Goal: Information Seeking & Learning: Learn about a topic

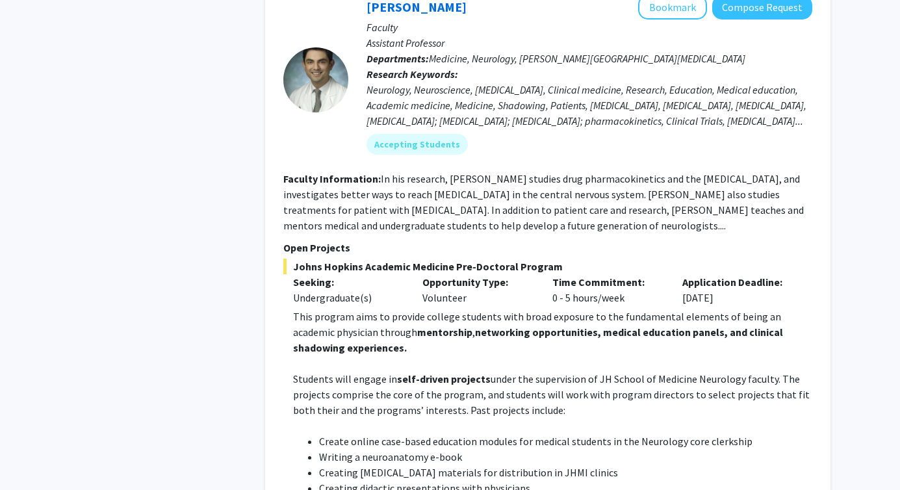
scroll to position [3493, 0]
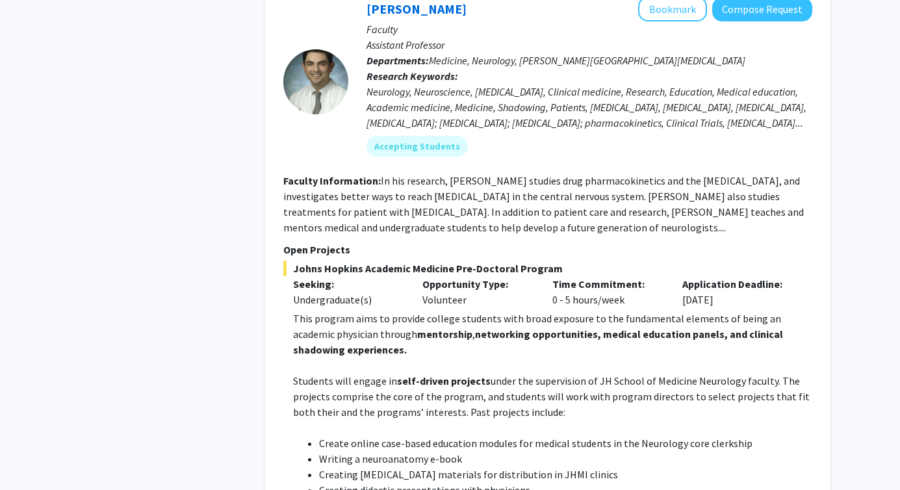
drag, startPoint x: 563, startPoint y: 168, endPoint x: 298, endPoint y: 172, distance: 265.1
click at [296, 261] on span "Johns Hopkins Academic Medicine Pre-Doctoral Program" at bounding box center [547, 269] width 529 height 16
copy span "ohns [PERSON_NAME] Academic Medicine Pre-Doctoral Program"
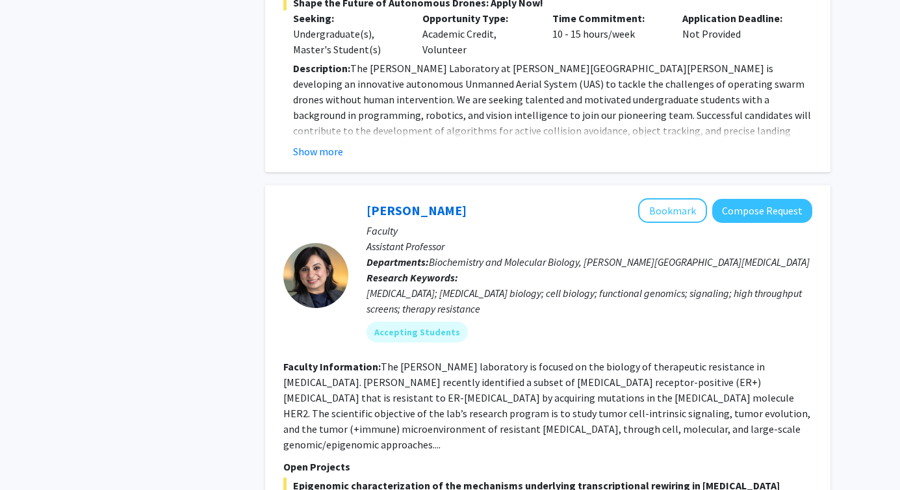
scroll to position [0, 0]
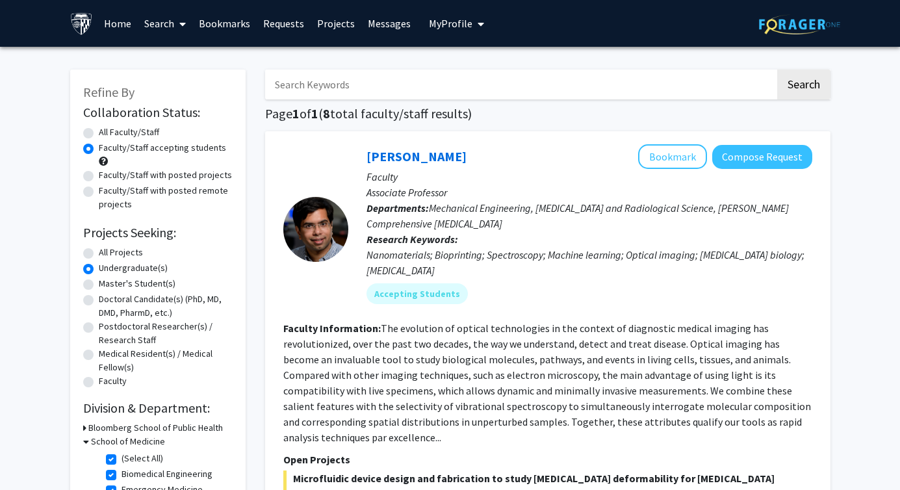
click at [404, 89] on input "Search Keywords" at bounding box center [520, 85] width 510 height 30
type input "clinical research"
click at [777, 70] on button "Search" at bounding box center [803, 85] width 53 height 30
radio input "true"
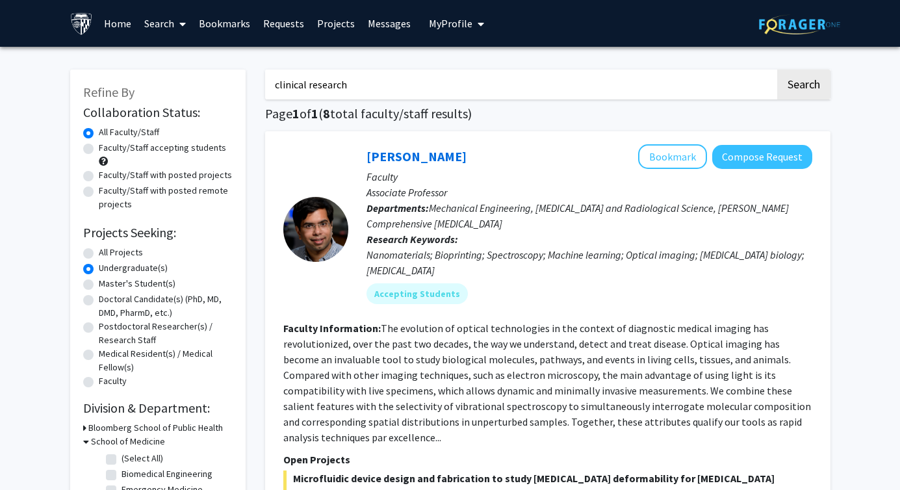
checkbox input "false"
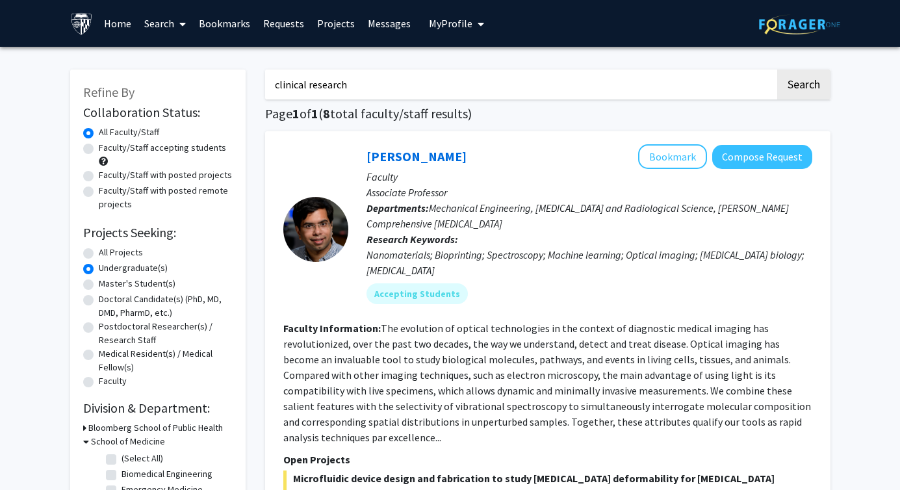
checkbox input "false"
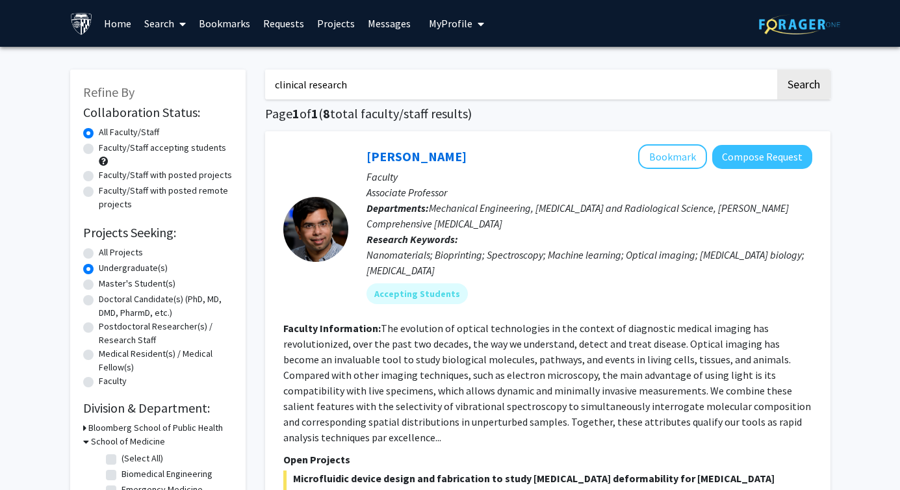
checkbox input "false"
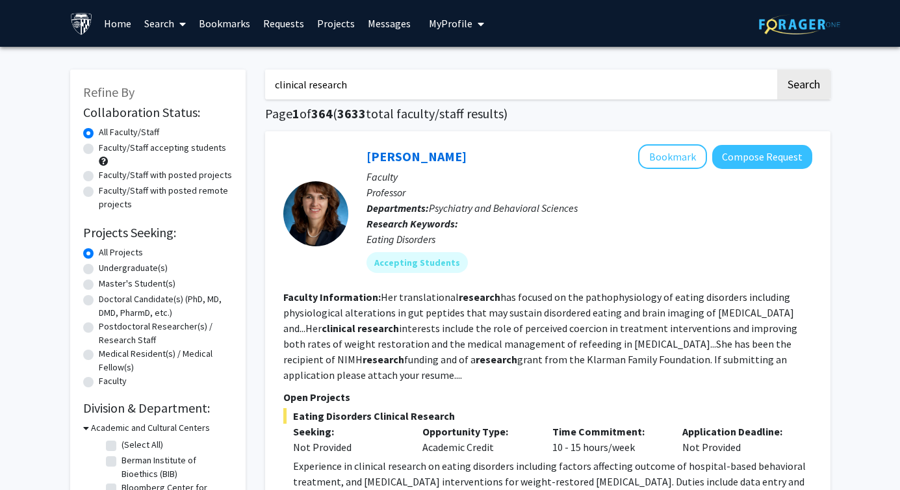
click at [121, 144] on label "Faculty/Staff accepting students" at bounding box center [162, 148] width 127 height 14
click at [107, 144] on input "Faculty/Staff accepting students" at bounding box center [103, 145] width 8 height 8
radio input "true"
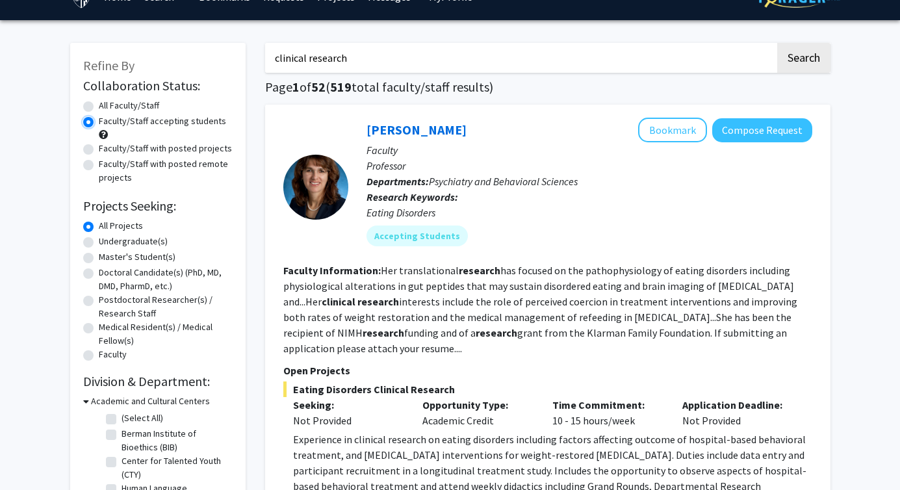
scroll to position [27, 0]
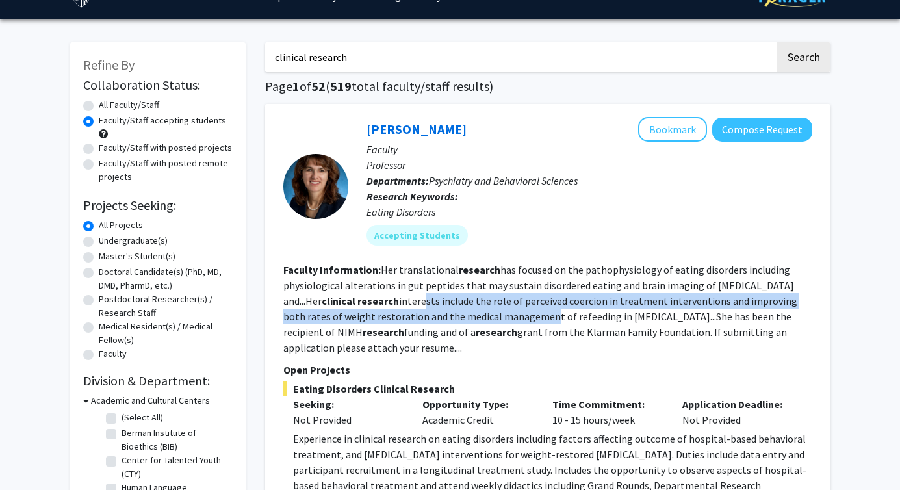
drag, startPoint x: 346, startPoint y: 299, endPoint x: 454, endPoint y: 310, distance: 108.4
click at [456, 310] on fg-read-more "Her translational research has focused on the pathophysiology of eating disorde…" at bounding box center [540, 308] width 514 height 91
click at [454, 310] on fg-read-more "Her translational research has focused on the pathophysiology of eating disorde…" at bounding box center [540, 308] width 514 height 91
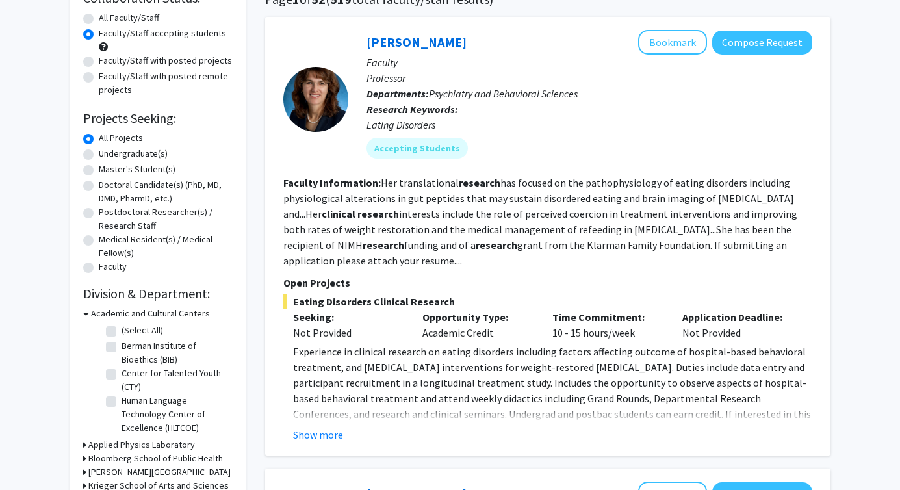
scroll to position [115, 0]
click at [118, 151] on label "Undergraduate(s)" at bounding box center [133, 153] width 69 height 14
click at [107, 151] on input "Undergraduate(s)" at bounding box center [103, 150] width 8 height 8
radio input "true"
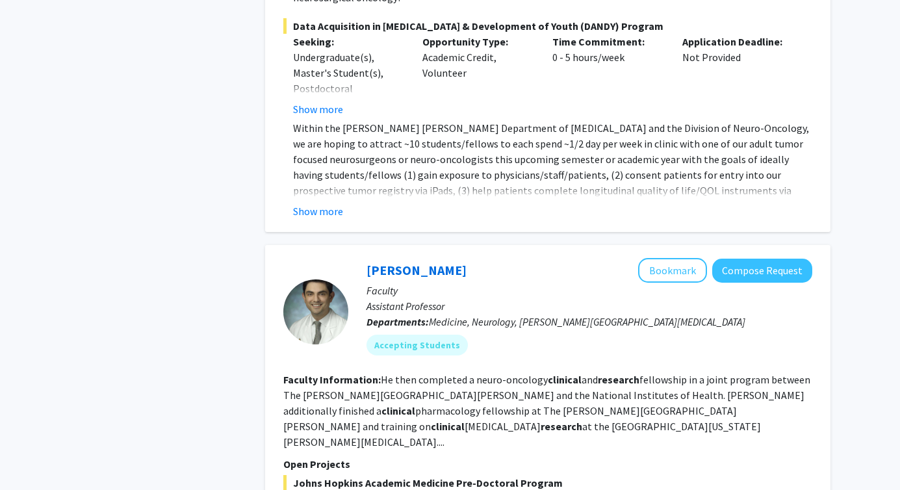
scroll to position [1118, 0]
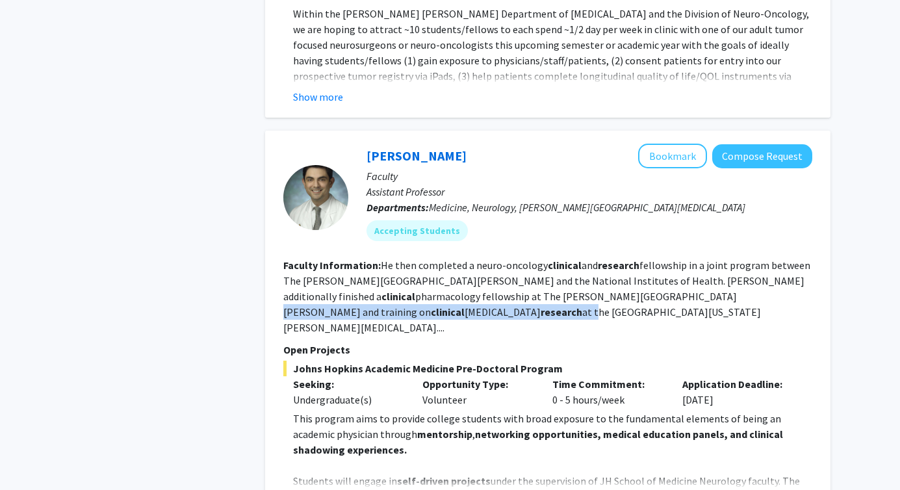
drag, startPoint x: 490, startPoint y: 266, endPoint x: 656, endPoint y: 266, distance: 166.3
click at [656, 266] on fg-read-more "He then completed a neuro-oncology clinical and research fellowship in a joint …" at bounding box center [546, 296] width 527 height 75
drag, startPoint x: 656, startPoint y: 266, endPoint x: 489, endPoint y: 266, distance: 167.6
click at [489, 266] on fg-read-more "He then completed a neuro-oncology clinical and research fellowship in a joint …" at bounding box center [546, 296] width 527 height 75
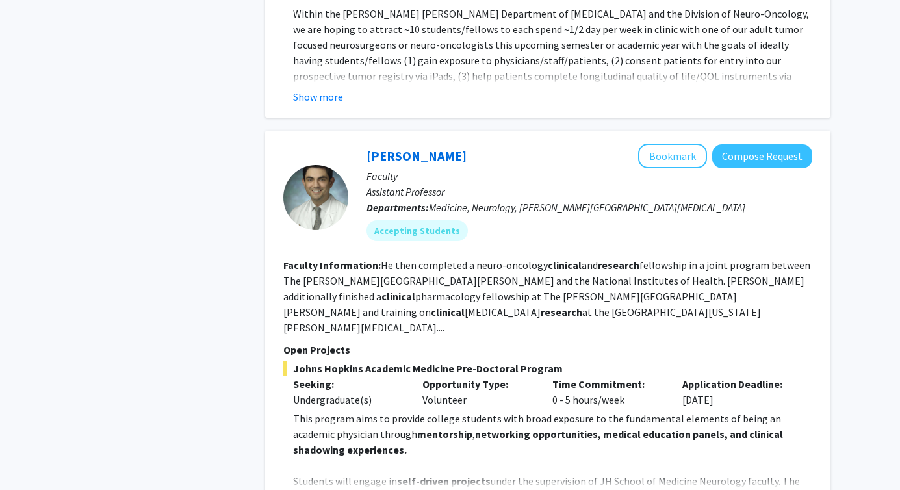
click at [489, 266] on fg-read-more "He then completed a neuro-oncology clinical and research fellowship in a joint …" at bounding box center [546, 296] width 527 height 75
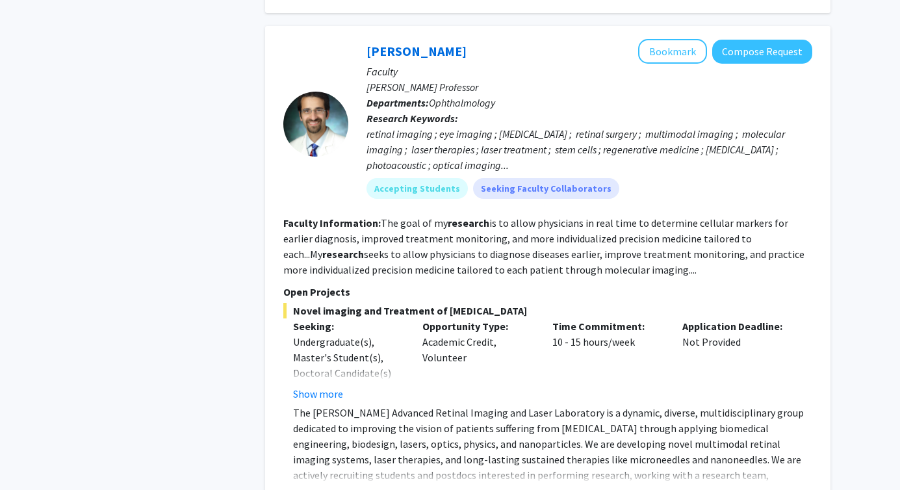
scroll to position [2359, 0]
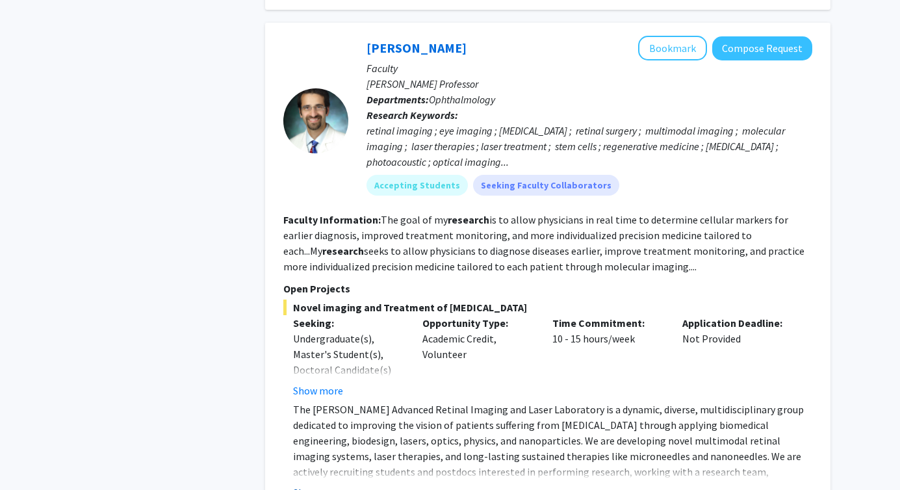
click at [331, 485] on button "Show more" at bounding box center [318, 493] width 50 height 16
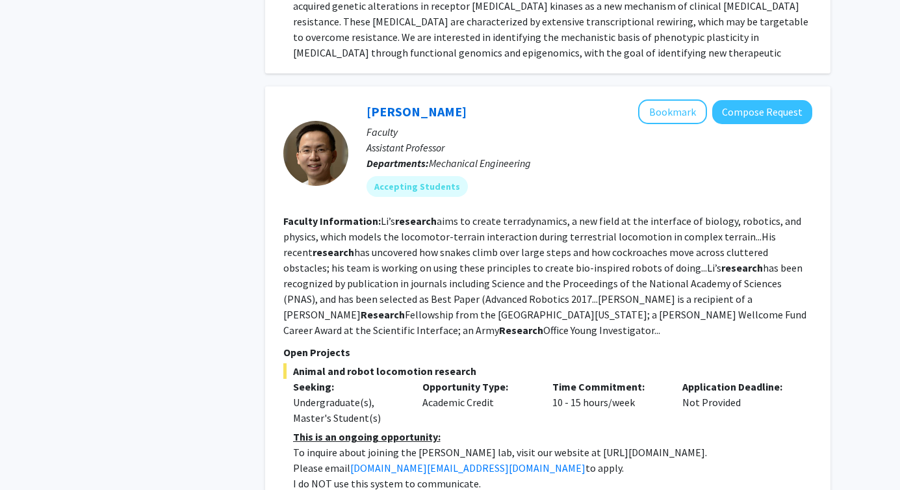
scroll to position [3578, 0]
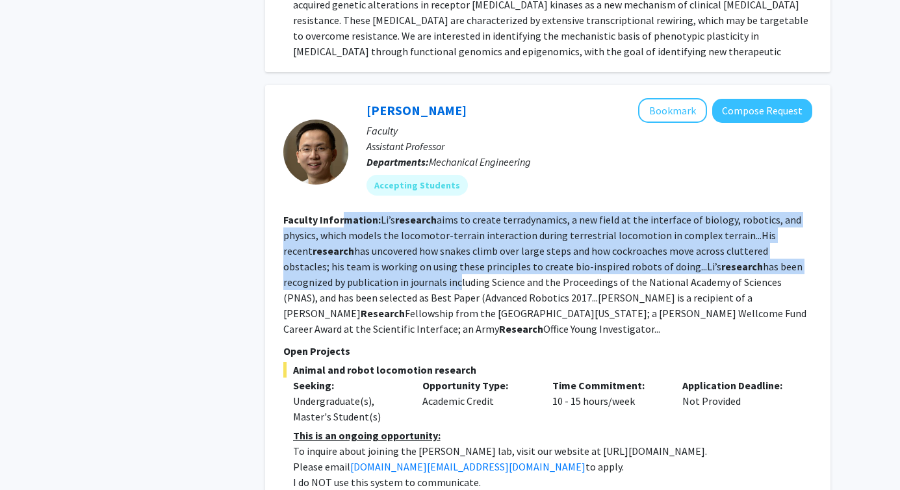
drag, startPoint x: 343, startPoint y: 162, endPoint x: 425, endPoint y: 251, distance: 120.9
click at [422, 248] on section "Faculty Information: [PERSON_NAME]’s research aims to create terradynamics, a n…" at bounding box center [547, 274] width 529 height 125
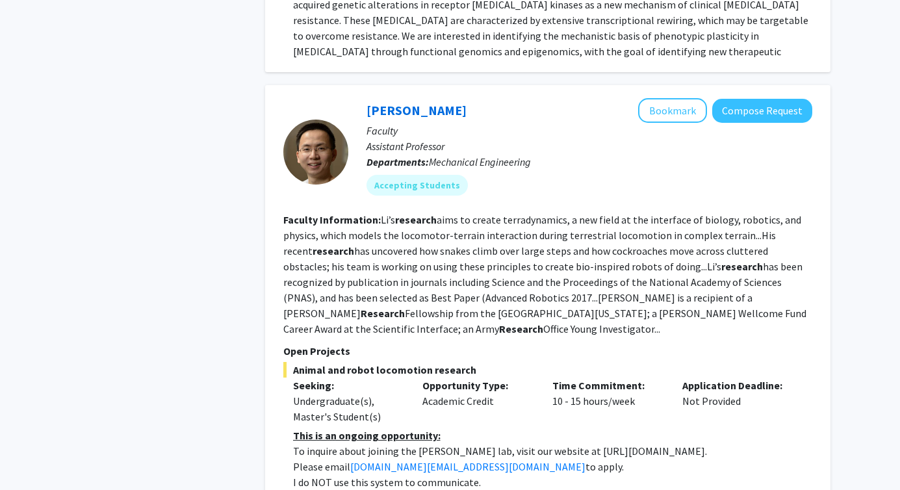
click at [425, 251] on fg-read-more "[PERSON_NAME]’s research aims to create terradynamics, a new field at the inter…" at bounding box center [544, 274] width 523 height 122
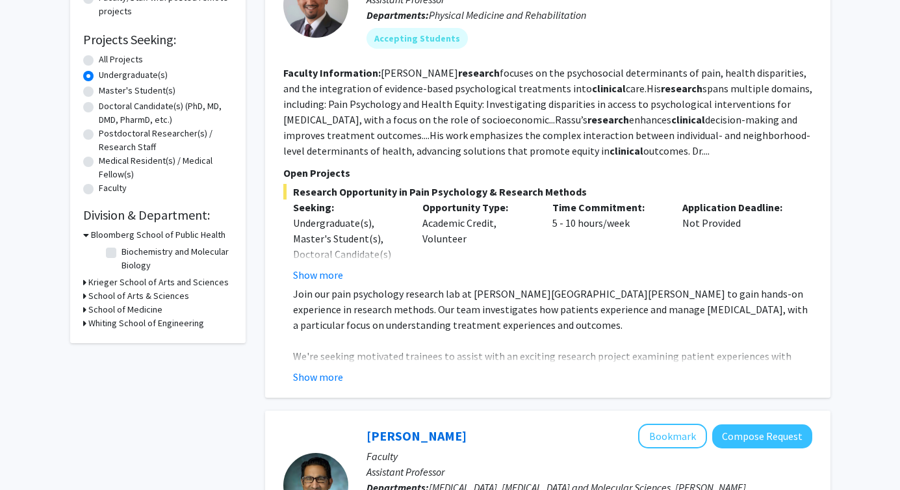
scroll to position [285, 0]
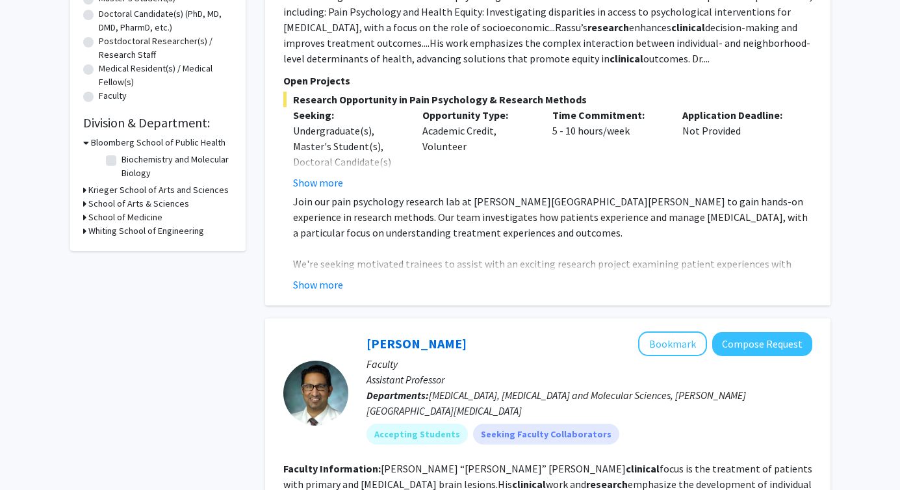
click at [92, 199] on h3 "School of Arts & Sciences" at bounding box center [138, 204] width 101 height 14
click at [99, 247] on h3 "School of Medicine" at bounding box center [125, 251] width 74 height 14
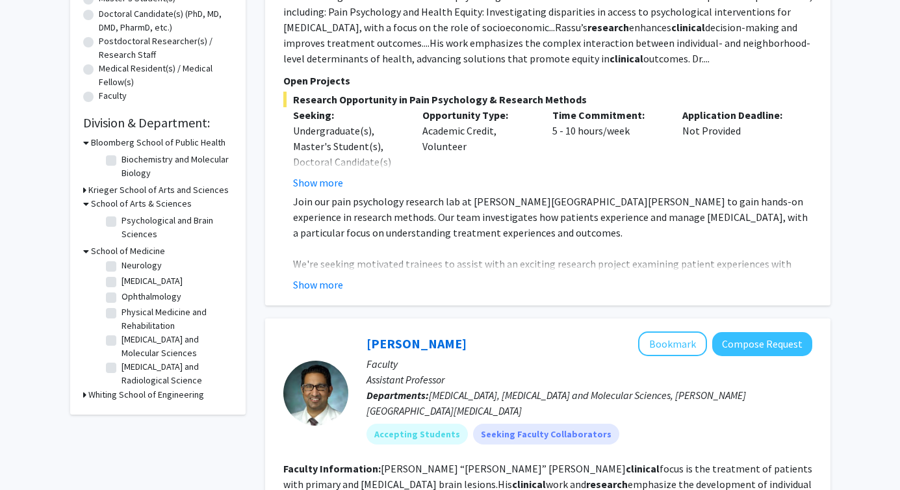
scroll to position [109, 0]
click at [122, 352] on label "[PERSON_NAME][GEOGRAPHIC_DATA][MEDICAL_DATA]" at bounding box center [176, 364] width 108 height 41
click at [122, 352] on input "[PERSON_NAME][GEOGRAPHIC_DATA][MEDICAL_DATA]" at bounding box center [126, 348] width 8 height 8
checkbox input "true"
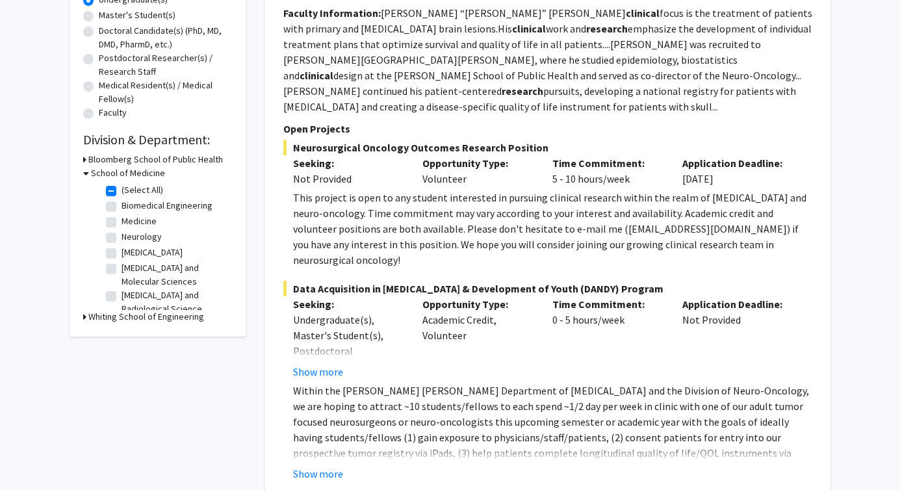
scroll to position [179, 0]
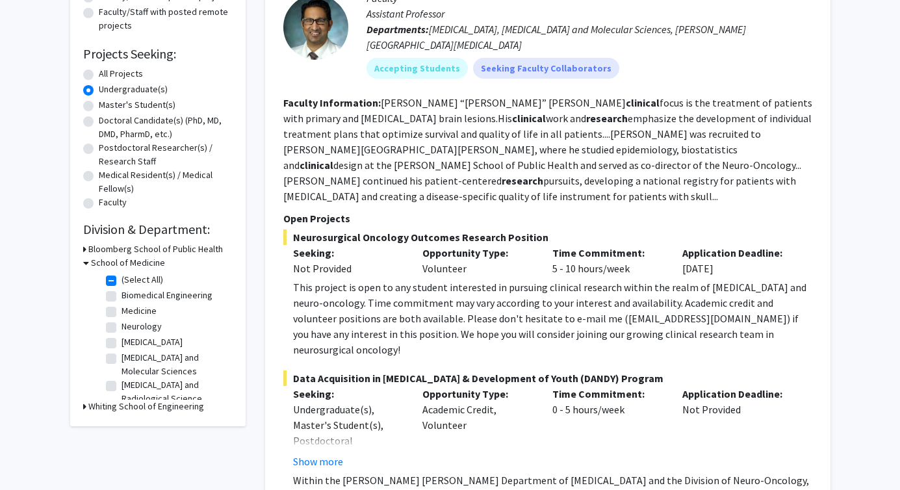
click at [122, 283] on label "(Select All)" at bounding box center [143, 280] width 42 height 14
click at [122, 281] on input "(Select All)" at bounding box center [126, 277] width 8 height 8
checkbox input "false"
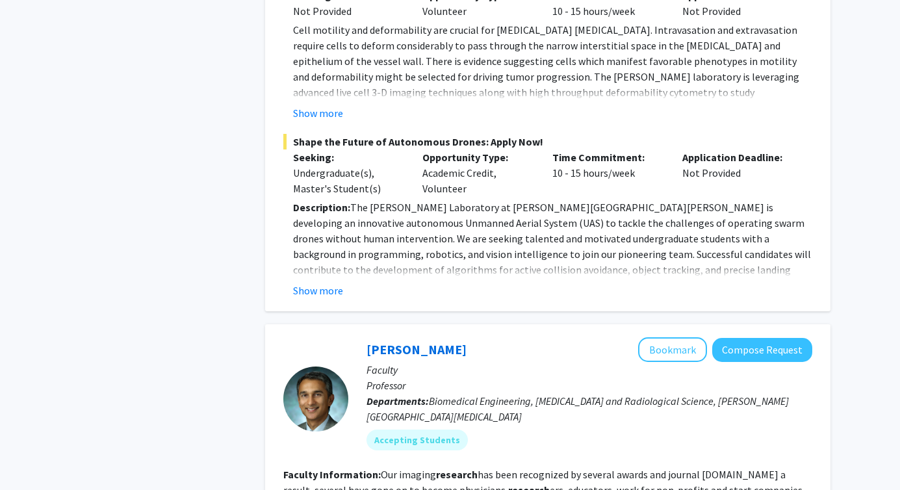
scroll to position [4660, 0]
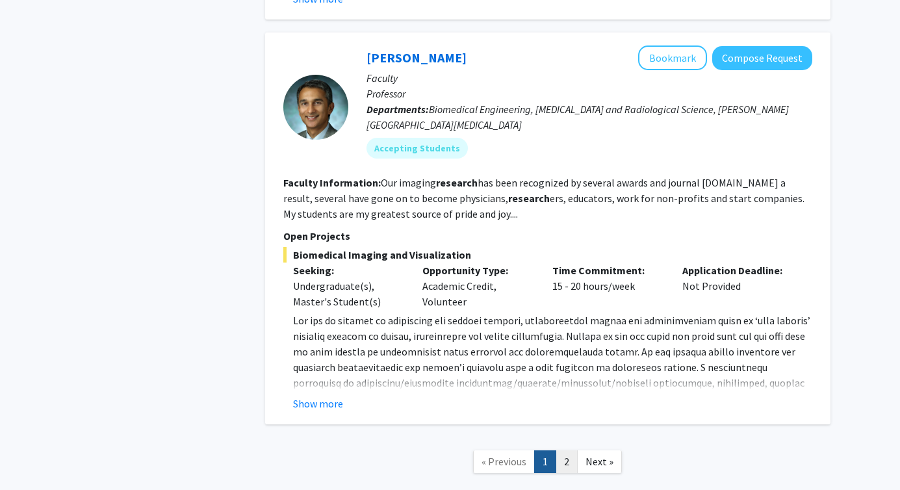
click at [573, 450] on link "2" at bounding box center [567, 461] width 22 height 23
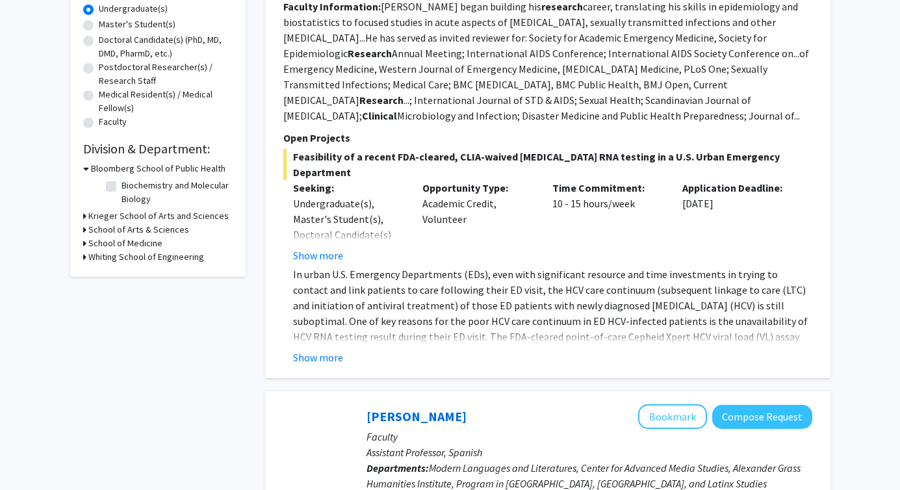
scroll to position [272, 0]
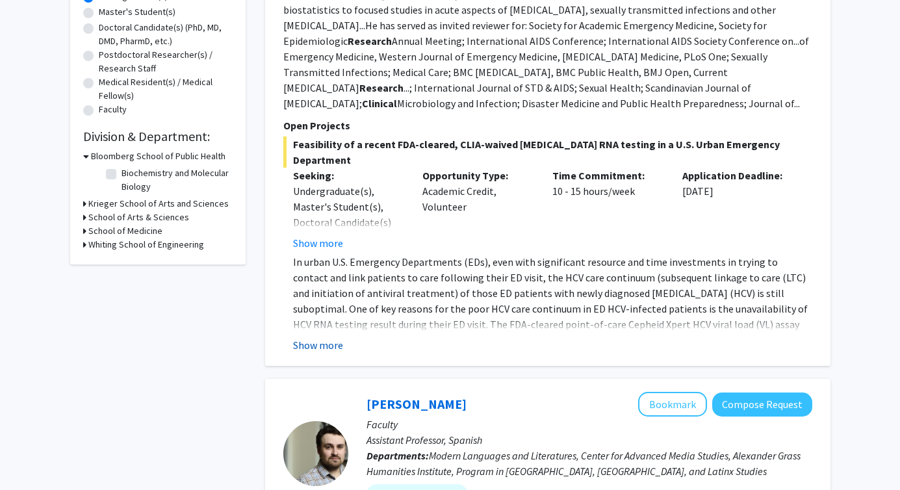
click at [333, 337] on button "Show more" at bounding box center [318, 345] width 50 height 16
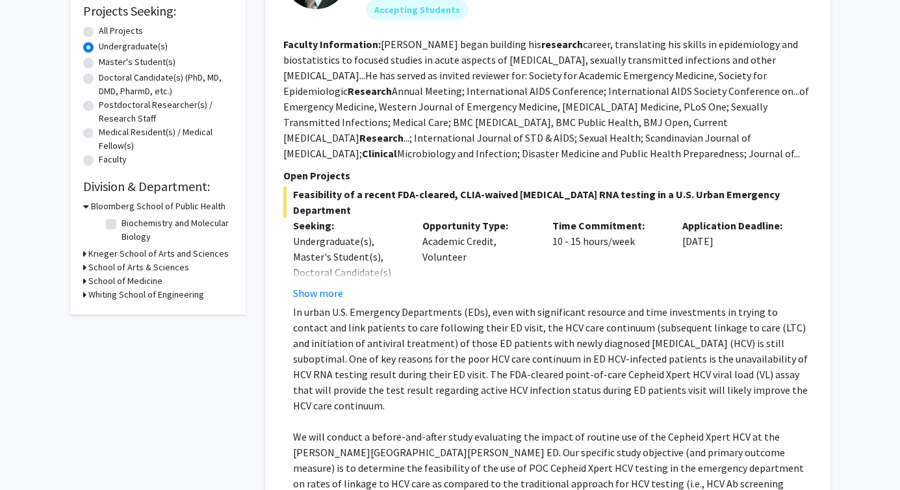
scroll to position [183, 0]
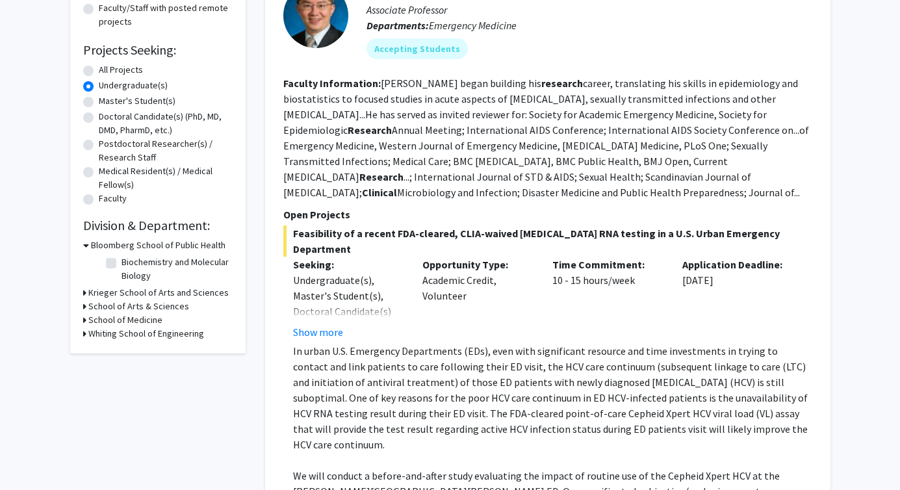
click at [104, 288] on h3 "Krieger School of Arts and Sciences" at bounding box center [158, 293] width 140 height 14
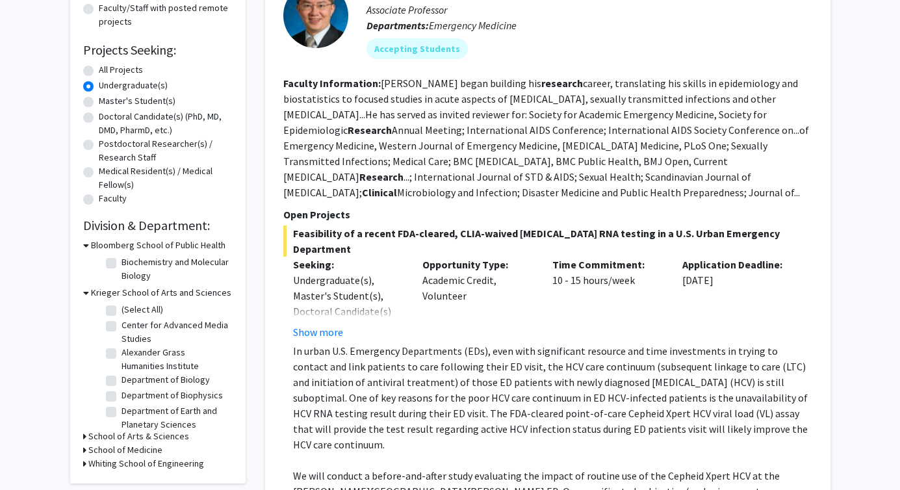
click at [122, 311] on label "(Select All)" at bounding box center [143, 310] width 42 height 14
click at [122, 311] on input "(Select All)" at bounding box center [126, 307] width 8 height 8
checkbox input "true"
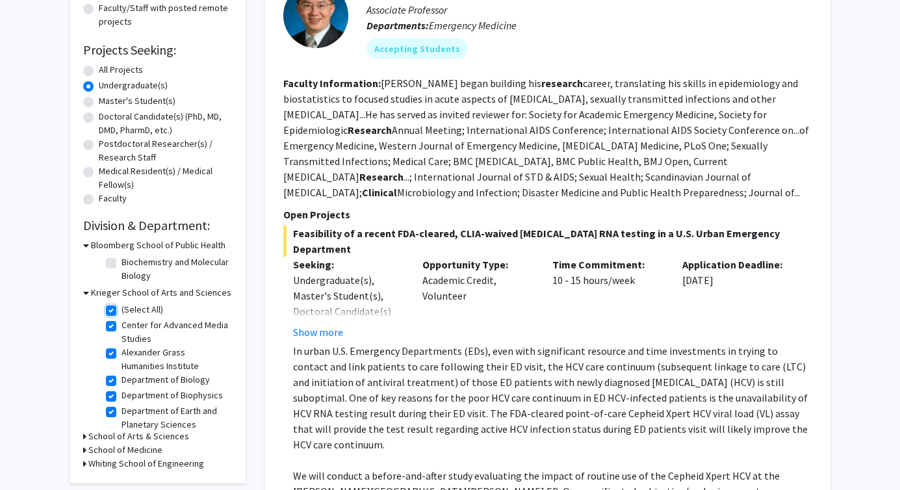
checkbox input "true"
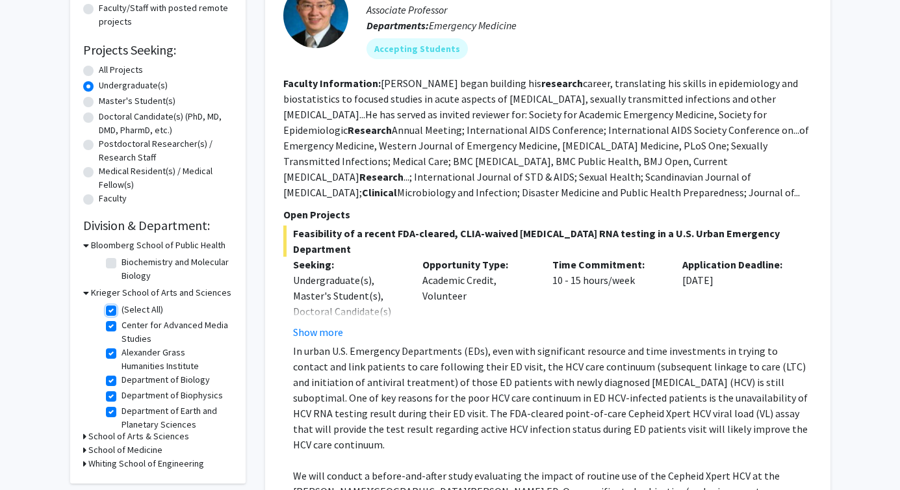
checkbox input "true"
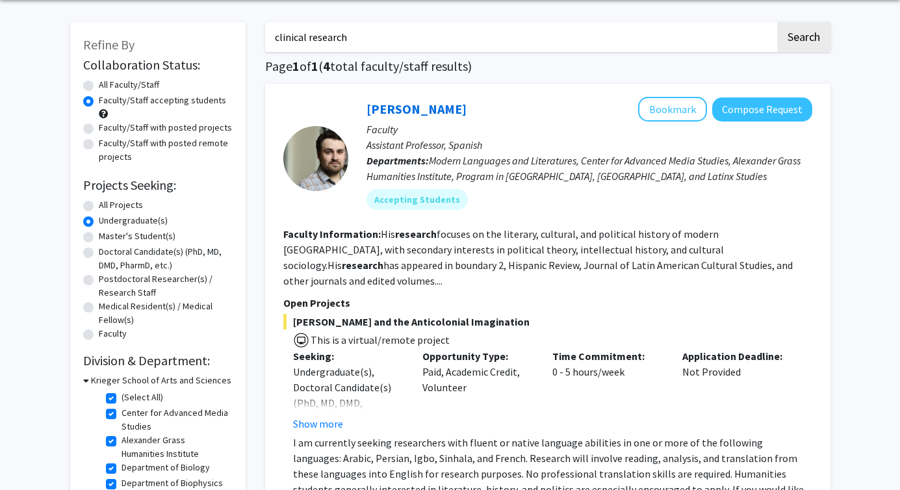
scroll to position [154, 0]
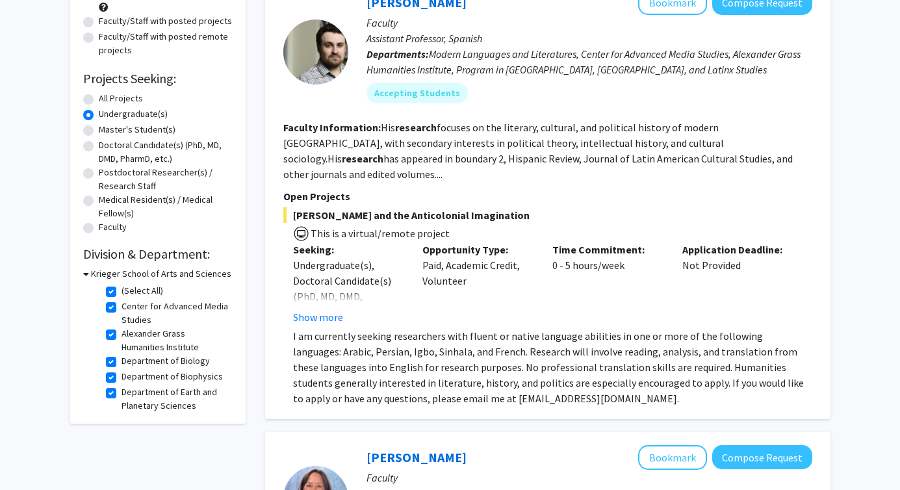
click at [122, 331] on label "Alexander Grass Humanities Institute" at bounding box center [176, 340] width 108 height 27
click at [122, 331] on input "Alexander Grass Humanities Institute" at bounding box center [126, 331] width 8 height 8
checkbox input "false"
checkbox input "true"
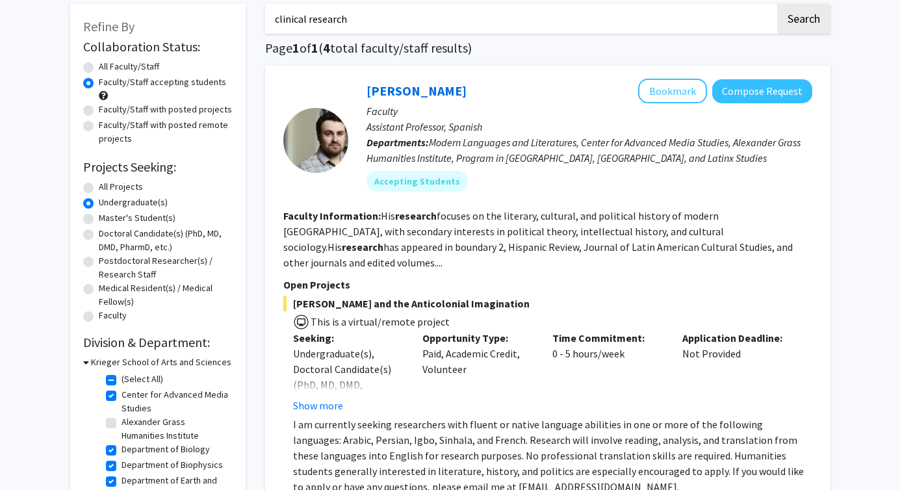
scroll to position [203, 0]
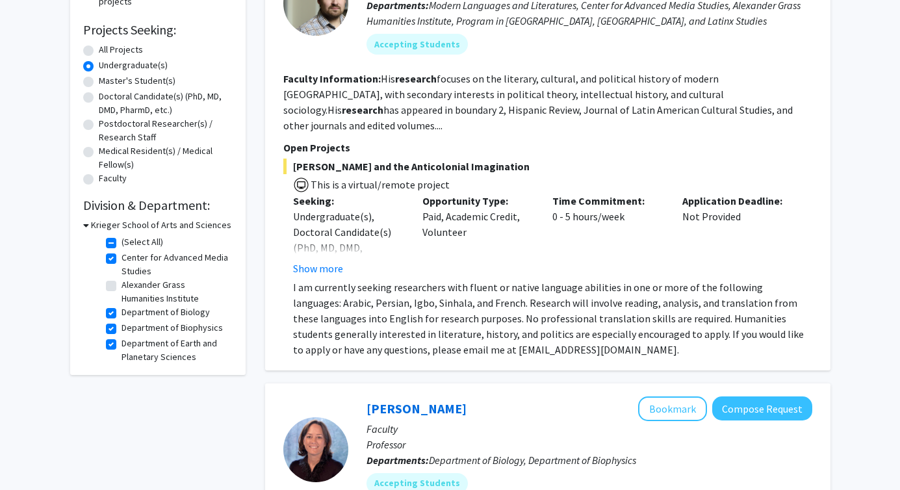
click at [122, 331] on label "Department of Biophysics" at bounding box center [172, 328] width 101 height 14
click at [122, 329] on input "Department of Biophysics" at bounding box center [126, 325] width 8 height 8
checkbox input "false"
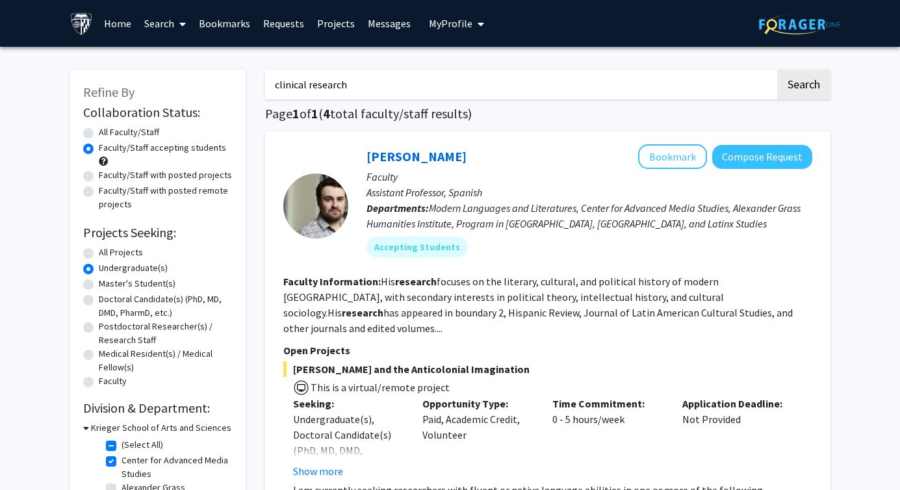
scroll to position [229, 0]
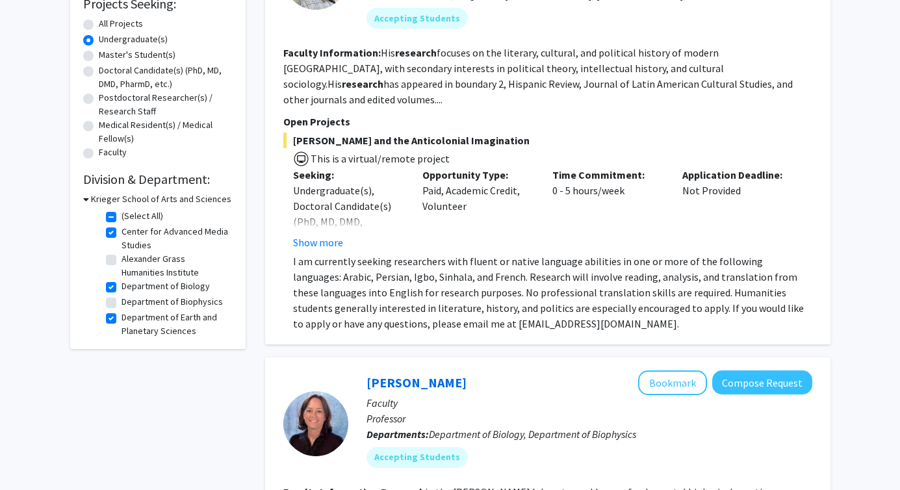
click at [122, 319] on label "Department of Earth and Planetary Sciences" at bounding box center [176, 324] width 108 height 27
click at [122, 319] on input "Department of Earth and Planetary Sciences" at bounding box center [126, 315] width 8 height 8
checkbox input "false"
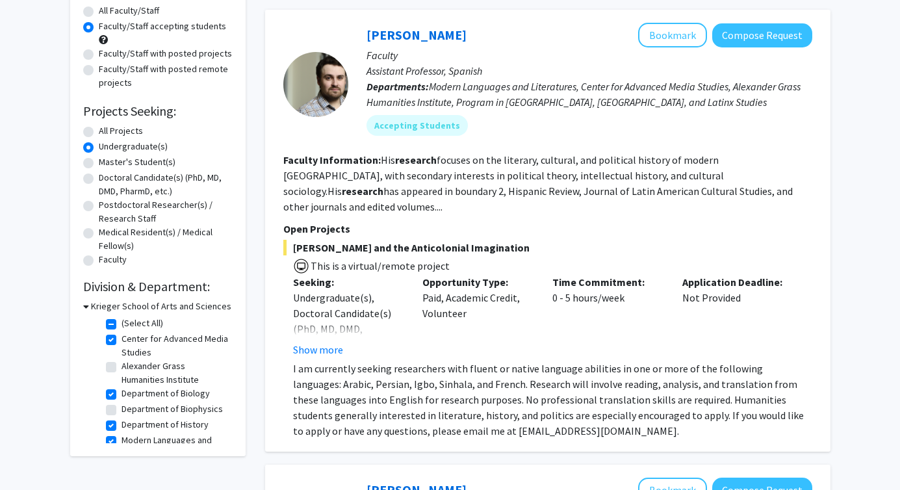
scroll to position [144, 0]
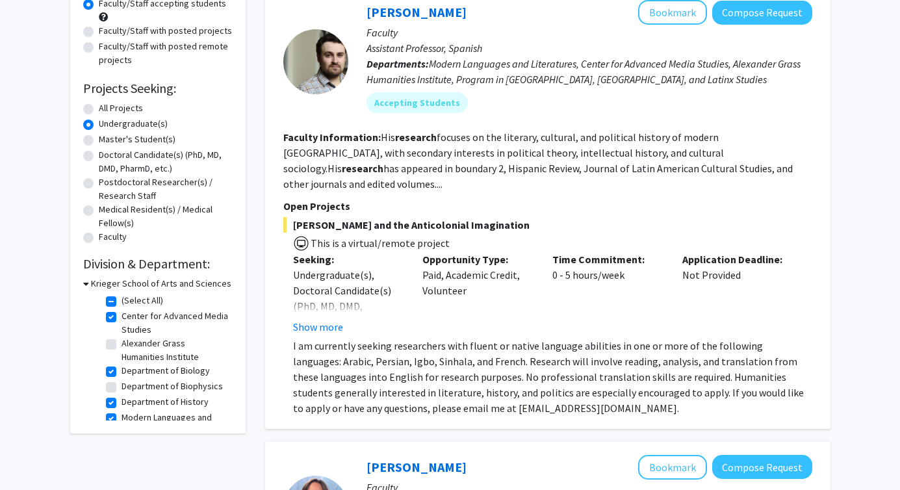
click at [122, 320] on label "Center for Advanced Media Studies" at bounding box center [176, 322] width 108 height 27
click at [122, 318] on input "Center for Advanced Media Studies" at bounding box center [126, 313] width 8 height 8
checkbox input "false"
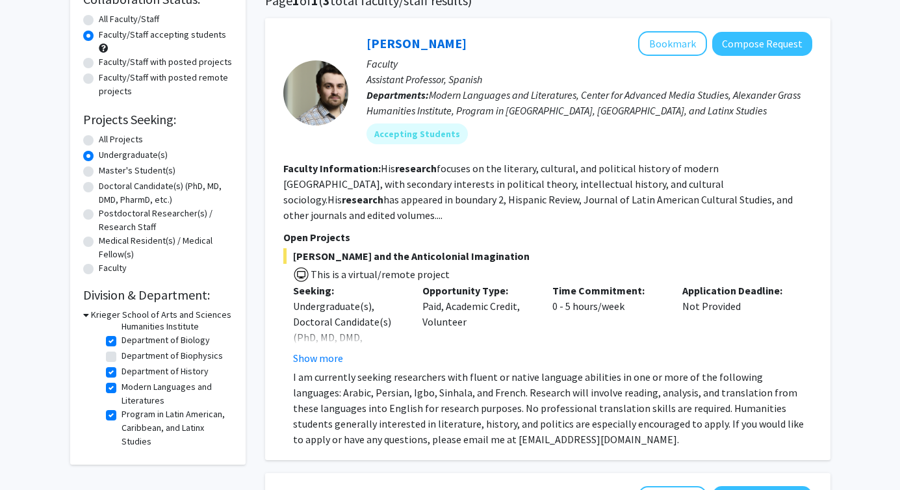
scroll to position [114, 0]
click at [122, 416] on label "Program in Latin American, Caribbean, and Latinx Studies" at bounding box center [176, 427] width 108 height 41
click at [122, 415] on input "Program in Latin American, Caribbean, and Latinx Studies" at bounding box center [126, 411] width 8 height 8
checkbox input "false"
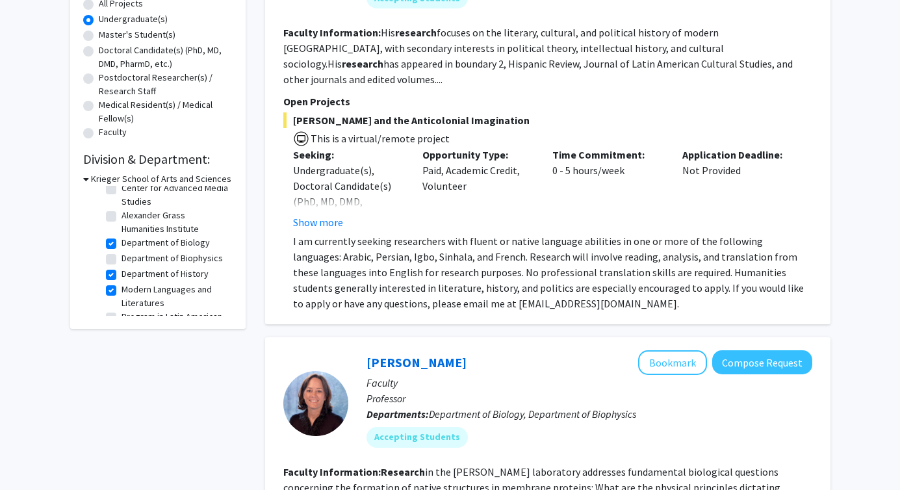
scroll to position [31, 0]
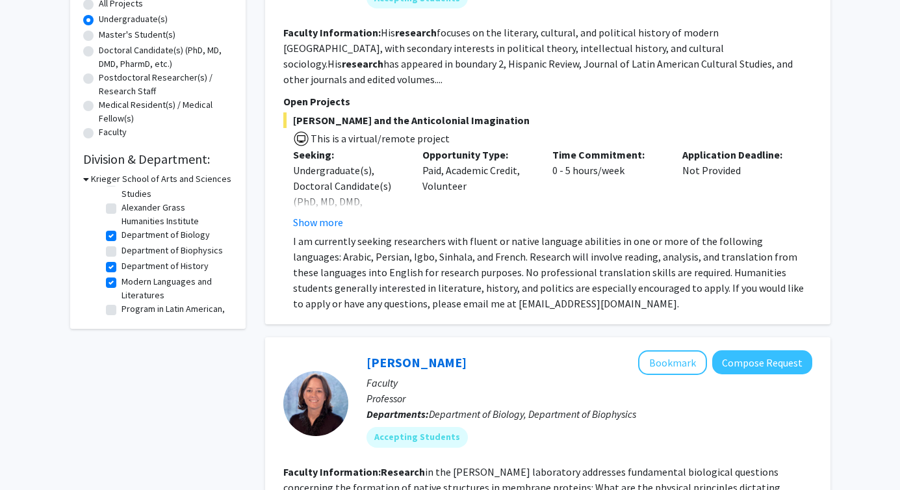
click at [110, 273] on fg-checkbox "Department of History Department of History" at bounding box center [167, 267] width 123 height 16
click at [122, 280] on label "Modern Languages and Literatures" at bounding box center [176, 288] width 108 height 27
click at [122, 280] on input "Modern Languages and Literatures" at bounding box center [126, 279] width 8 height 8
checkbox input "false"
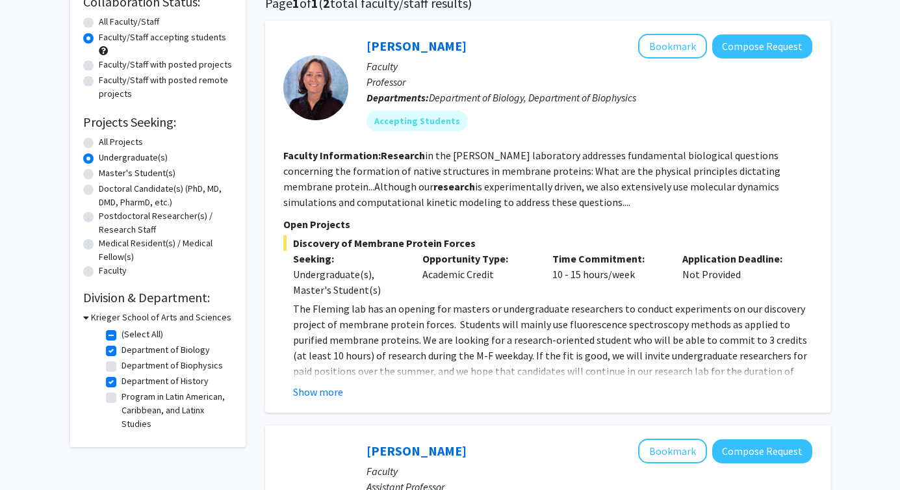
scroll to position [260, 0]
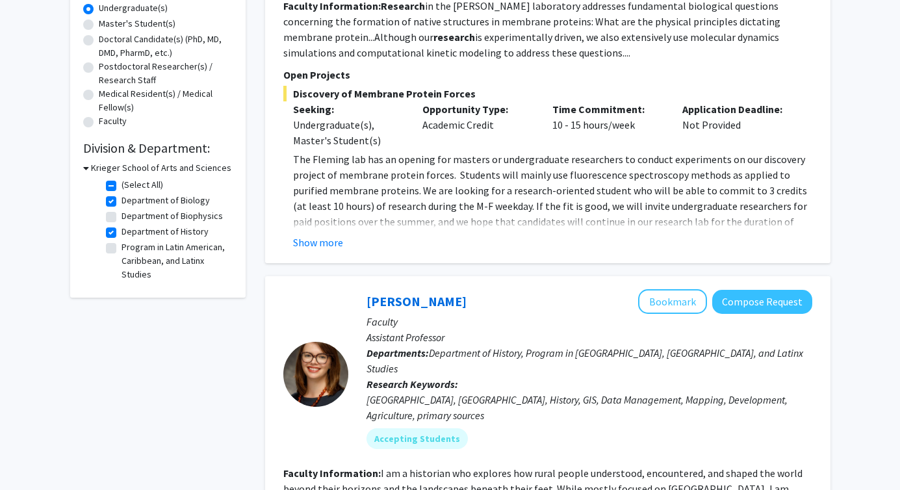
click at [122, 230] on label "Department of History" at bounding box center [165, 232] width 87 height 14
click at [122, 230] on input "Department of History" at bounding box center [126, 229] width 8 height 8
checkbox input "false"
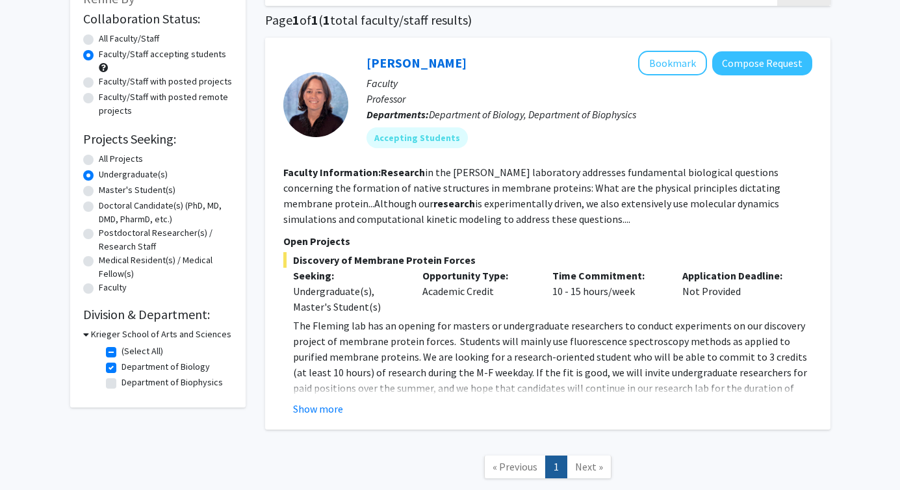
scroll to position [97, 0]
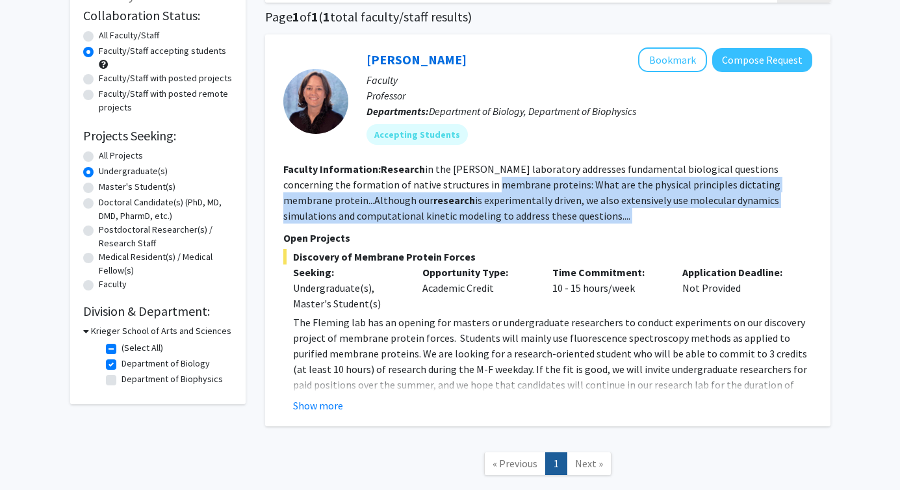
drag, startPoint x: 457, startPoint y: 177, endPoint x: 565, endPoint y: 229, distance: 119.7
click at [565, 229] on fg-search-faculty "[PERSON_NAME] Bookmark Compose Request Faculty Professor Departments: Departmen…" at bounding box center [547, 230] width 529 height 366
drag, startPoint x: 540, startPoint y: 222, endPoint x: 481, endPoint y: 178, distance: 73.4
click at [481, 177] on section "Faculty Information: Research in the [PERSON_NAME] laboratory addresses fundame…" at bounding box center [547, 192] width 529 height 62
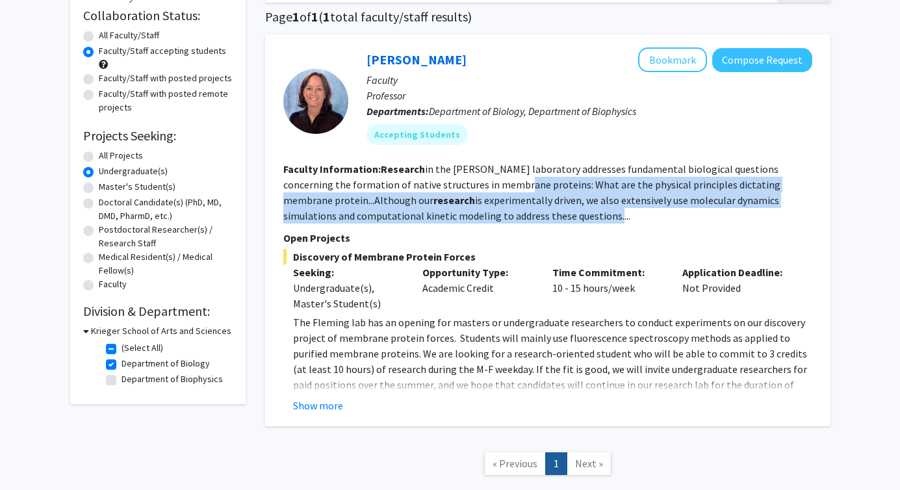
click at [481, 178] on fg-read-more "Research in the [PERSON_NAME] laboratory addresses fundamental biological quest…" at bounding box center [531, 192] width 497 height 60
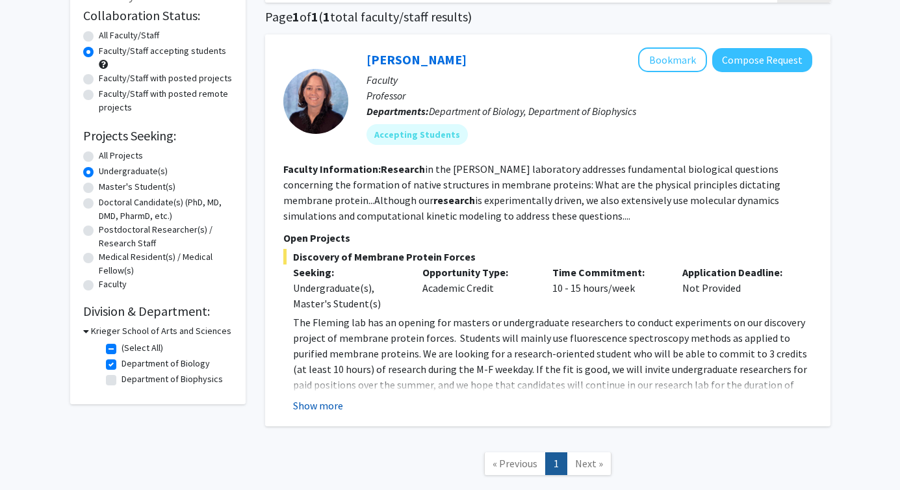
click at [327, 406] on button "Show more" at bounding box center [318, 406] width 50 height 16
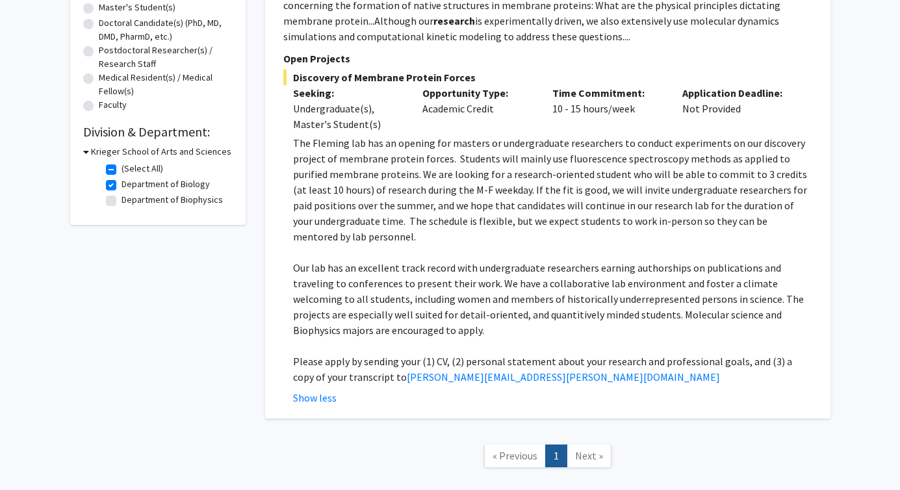
scroll to position [277, 0]
drag, startPoint x: 340, startPoint y: 345, endPoint x: 507, endPoint y: 345, distance: 167.0
click at [507, 353] on p "Please apply by sending your (1) CV, (2) personal statement about your research…" at bounding box center [552, 368] width 519 height 31
drag, startPoint x: 507, startPoint y: 345, endPoint x: 671, endPoint y: 345, distance: 163.1
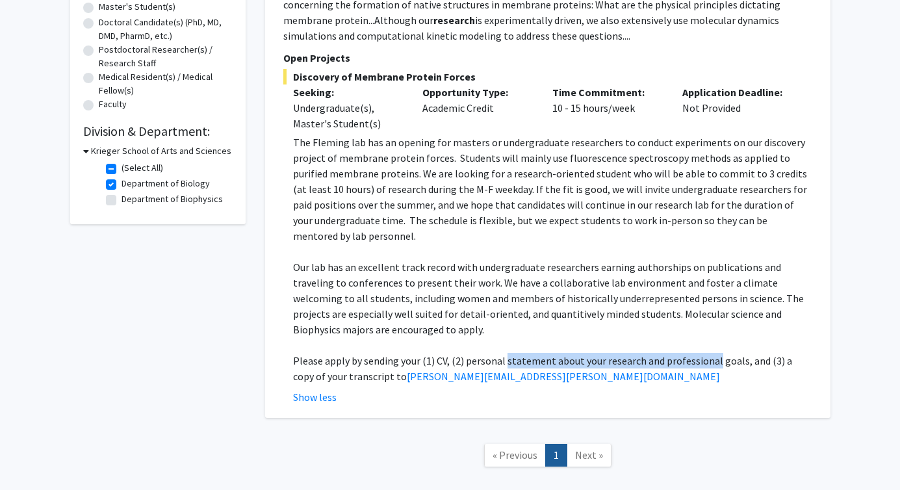
click at [671, 353] on p "Please apply by sending your (1) CV, (2) personal statement about your research…" at bounding box center [552, 368] width 519 height 31
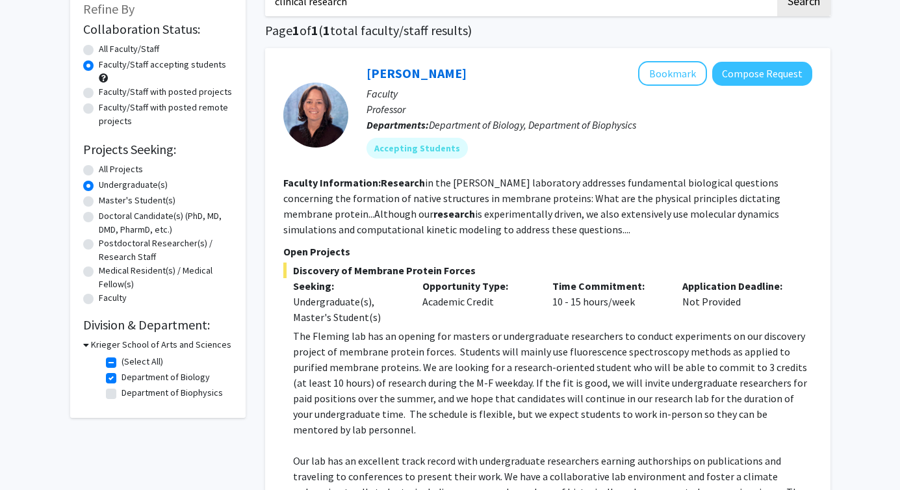
scroll to position [67, 0]
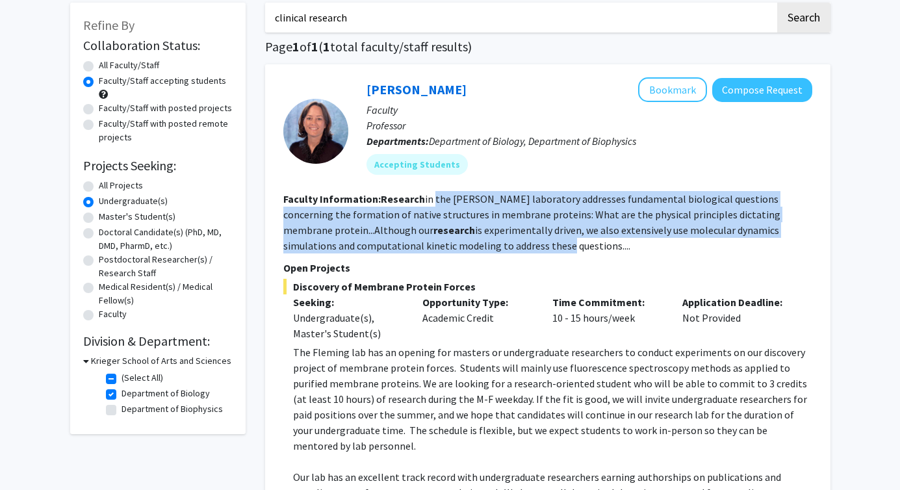
drag, startPoint x: 431, startPoint y: 199, endPoint x: 489, endPoint y: 241, distance: 71.1
click at [489, 241] on fg-read-more "Research in the [PERSON_NAME] laboratory addresses fundamental biological quest…" at bounding box center [531, 222] width 497 height 60
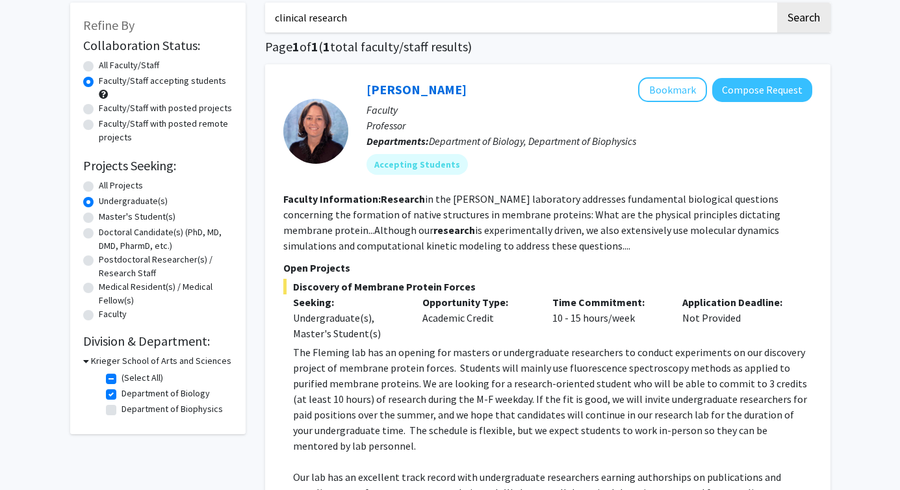
click at [192, 391] on label "Department of Biology" at bounding box center [166, 394] width 88 height 14
click at [130, 391] on input "Department of Biology" at bounding box center [126, 391] width 8 height 8
checkbox input "false"
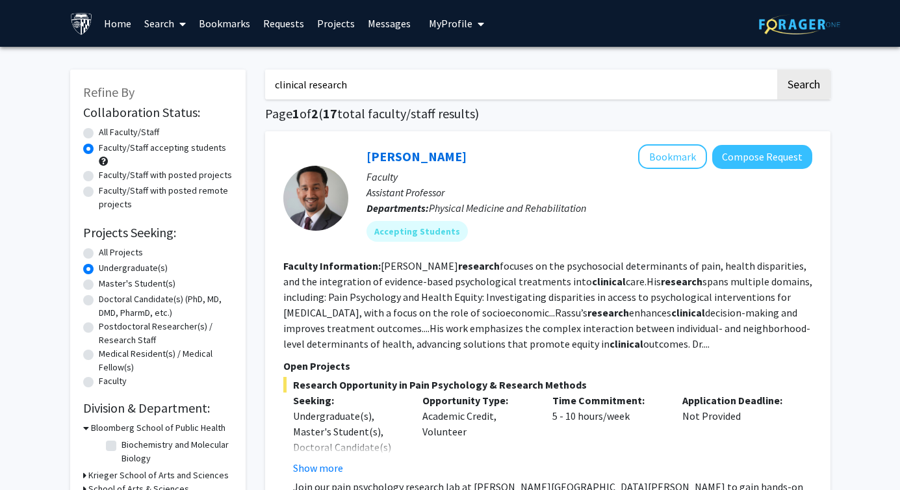
click at [104, 424] on h3 "Bloomberg School of Public Health" at bounding box center [158, 428] width 135 height 14
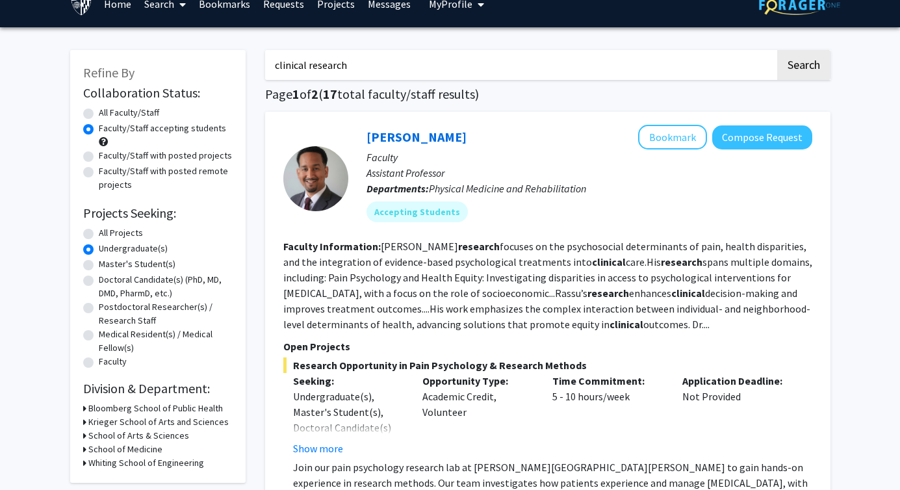
scroll to position [21, 0]
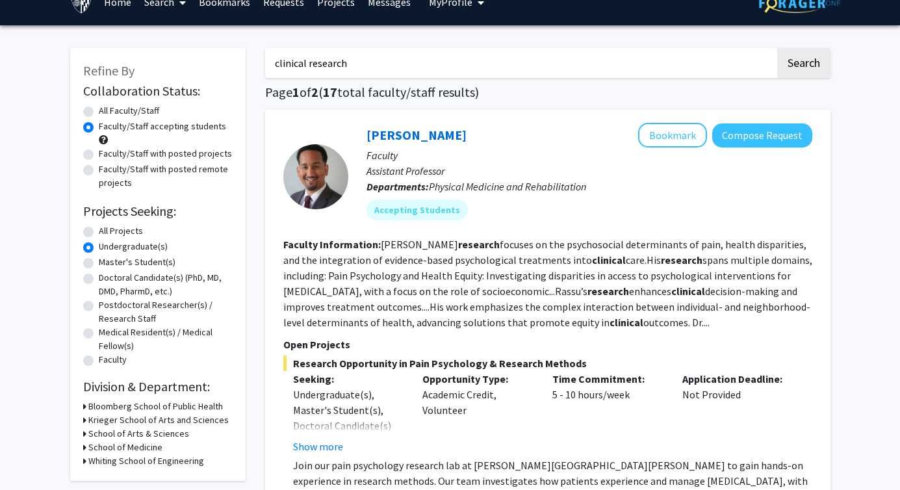
click at [114, 444] on h3 "School of Medicine" at bounding box center [125, 448] width 74 height 14
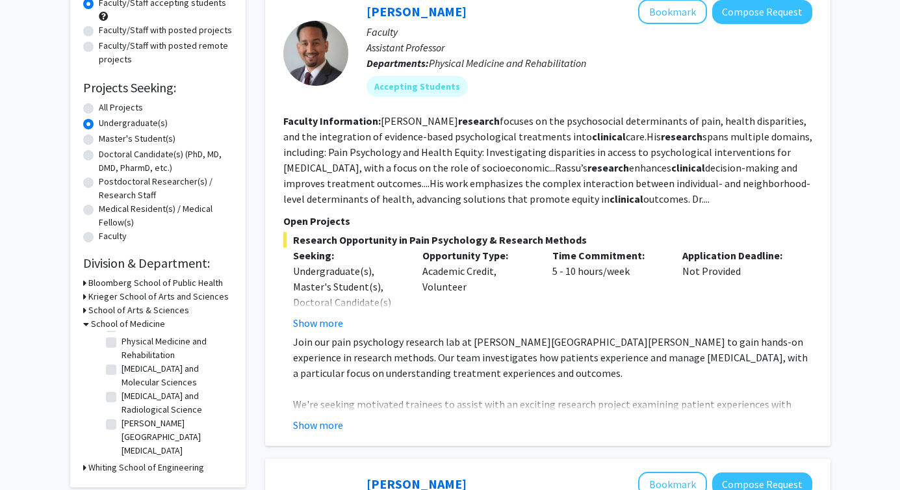
scroll to position [0, 0]
click at [122, 340] on label "(Select All)" at bounding box center [143, 341] width 42 height 14
click at [122, 340] on input "(Select All)" at bounding box center [126, 338] width 8 height 8
checkbox input "true"
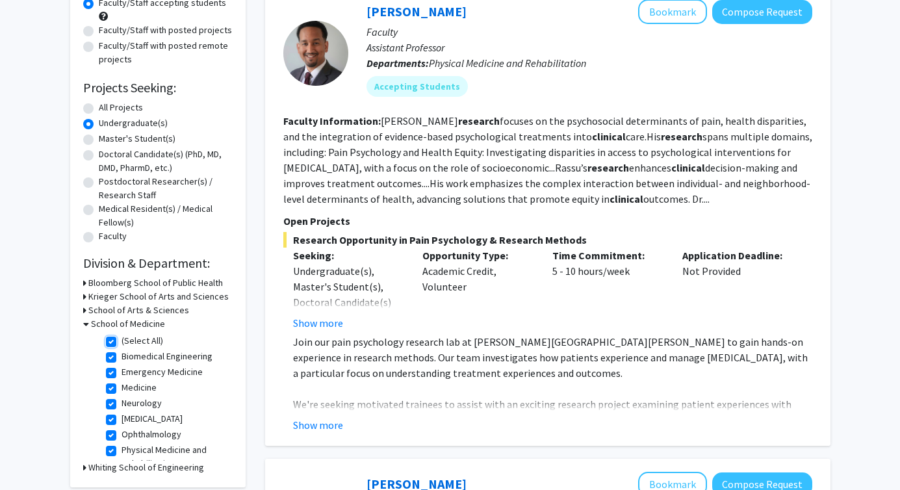
checkbox input "true"
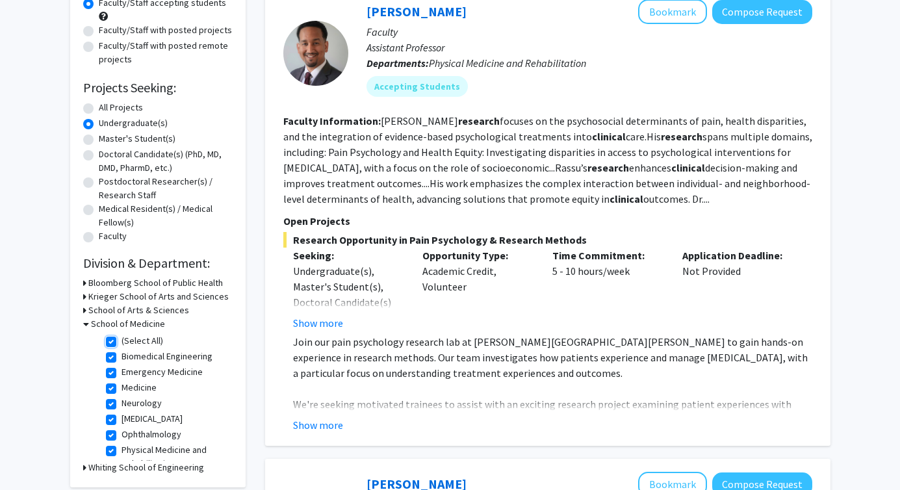
checkbox input "true"
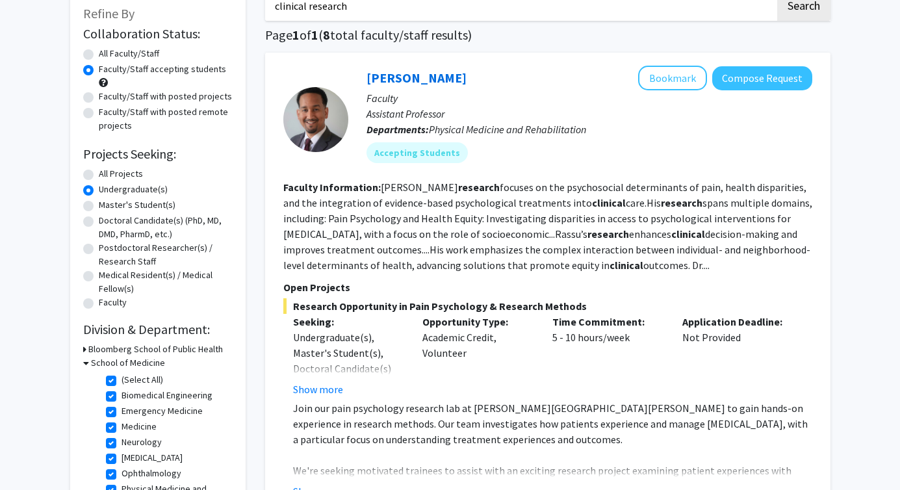
scroll to position [104, 0]
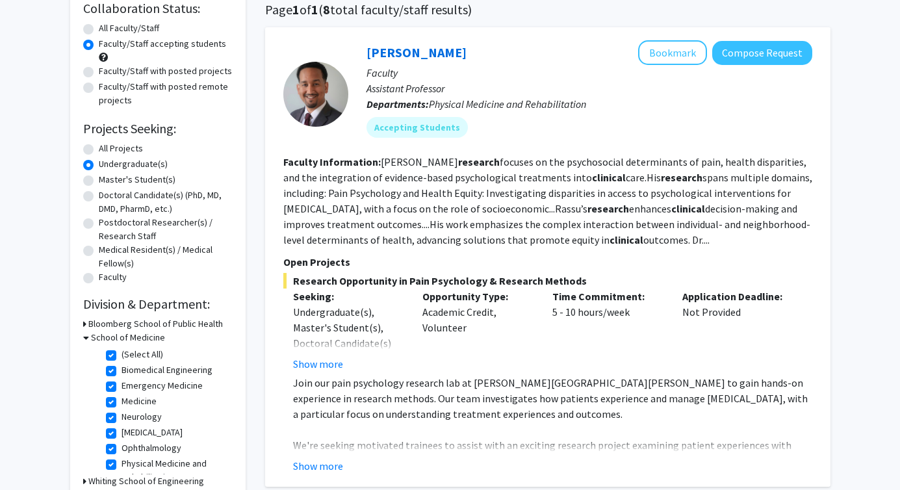
click at [329, 467] on button "Show more" at bounding box center [318, 466] width 50 height 16
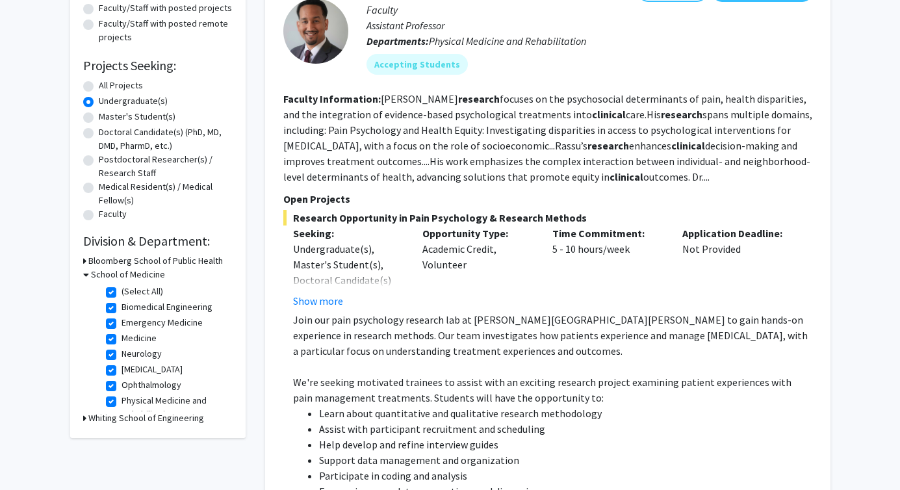
scroll to position [213, 0]
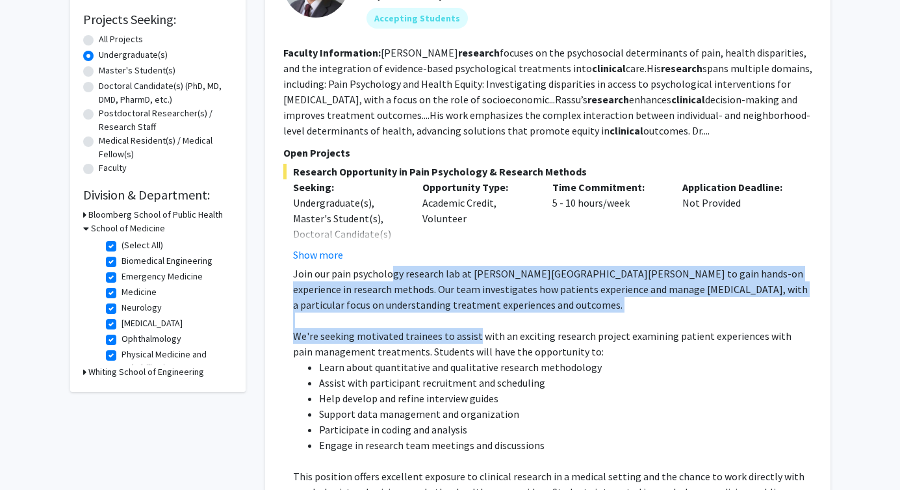
drag, startPoint x: 392, startPoint y: 279, endPoint x: 471, endPoint y: 333, distance: 95.3
click at [472, 334] on div "Join our pain psychology research lab at [PERSON_NAME][GEOGRAPHIC_DATA][PERSON_…" at bounding box center [552, 422] width 519 height 312
click at [471, 333] on p "We're seeking motivated trainees to assist with an exciting research project ex…" at bounding box center [552, 343] width 519 height 31
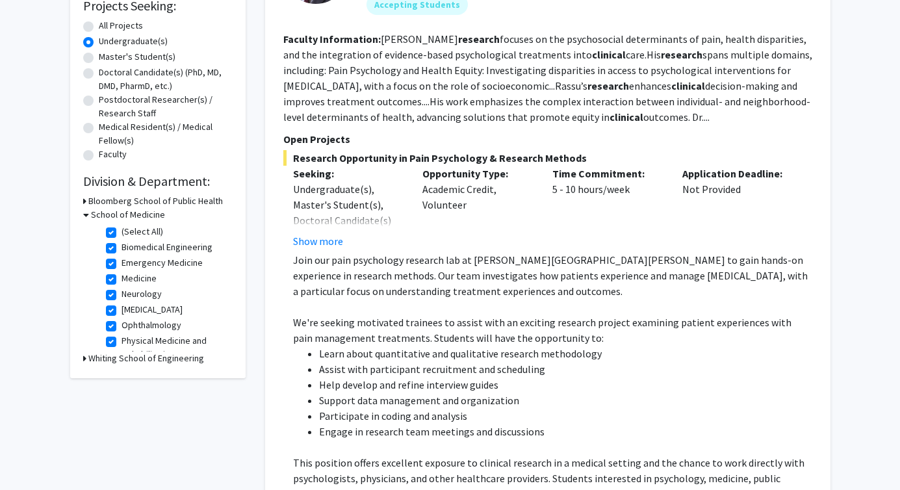
scroll to position [153, 0]
